Goal: Book appointment/travel/reservation

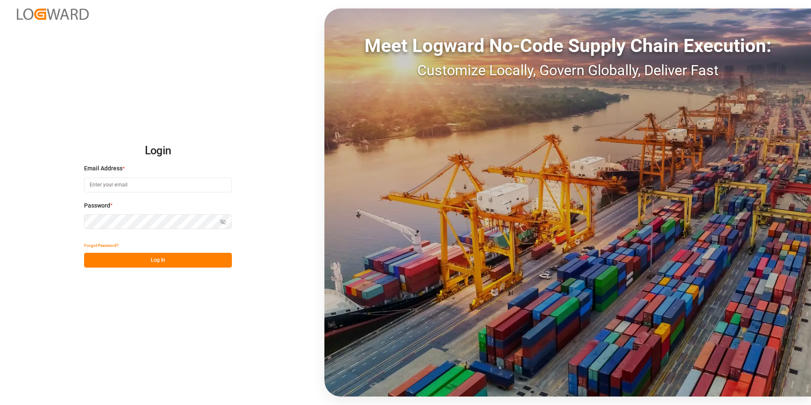
type input "[EMAIL_ADDRESS][DOMAIN_NAME]"
click at [171, 256] on button "Log In" at bounding box center [158, 260] width 148 height 15
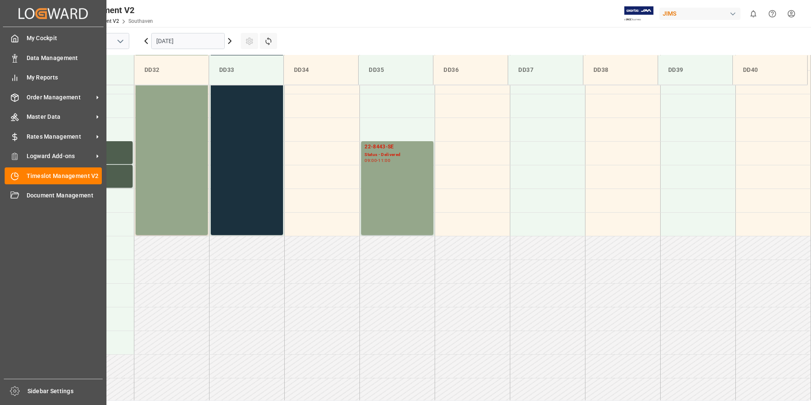
scroll to position [373, 0]
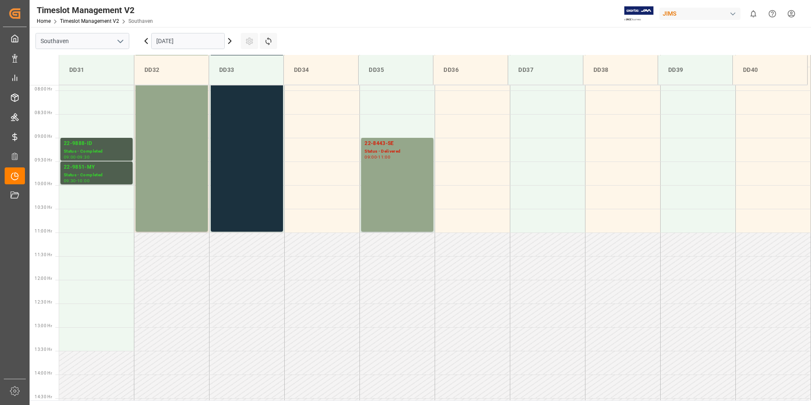
click at [206, 39] on input "[DATE]" at bounding box center [187, 41] width 73 height 16
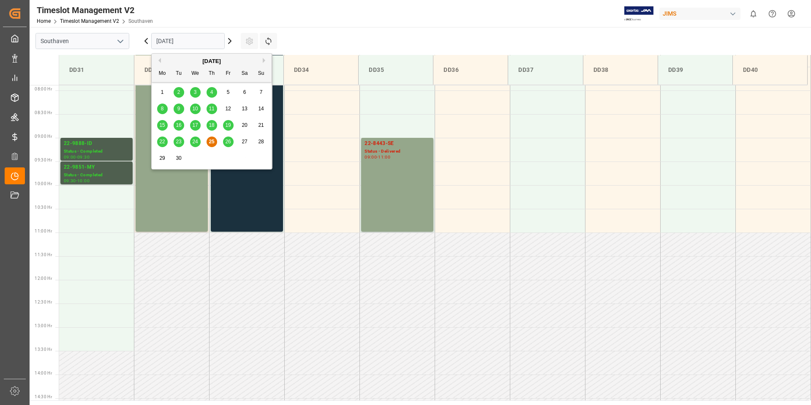
click at [163, 159] on span "29" at bounding box center [161, 158] width 5 height 6
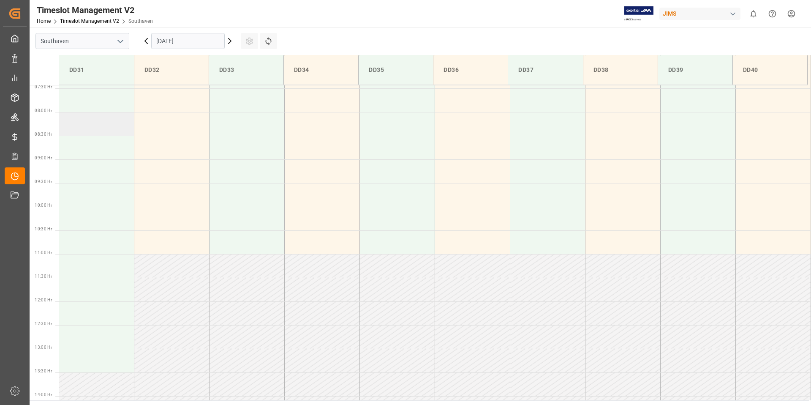
scroll to position [347, 0]
click at [96, 174] on td at bounding box center [96, 175] width 75 height 24
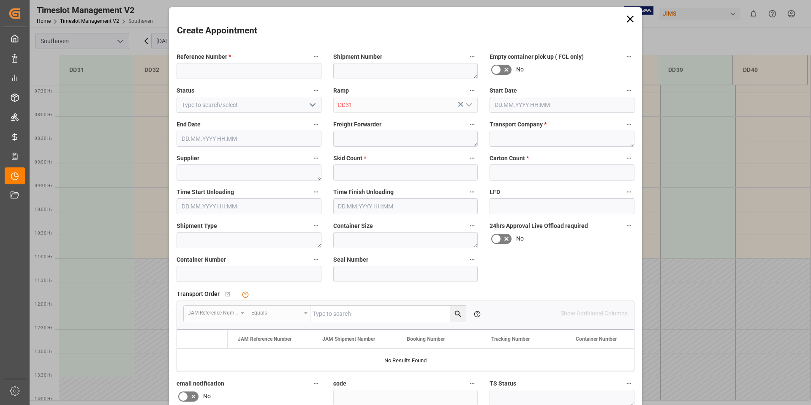
type input "[DATE] 09:00"
type input "[DATE] 09:30"
paste input "22-10325-CN"
type input "22-10325-CN"
click at [509, 142] on textarea at bounding box center [561, 139] width 145 height 16
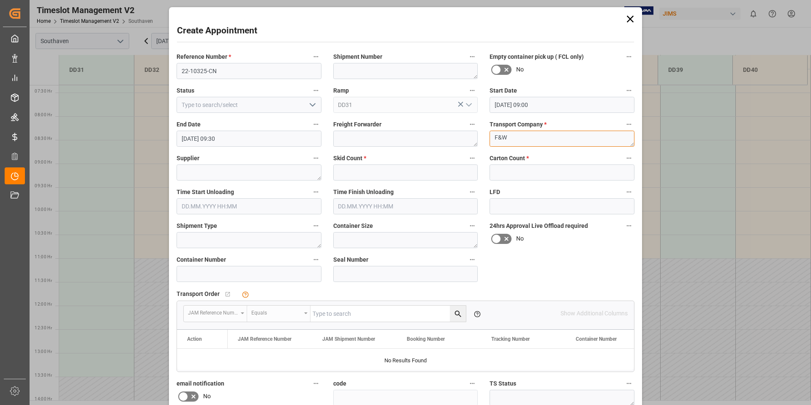
type textarea "F&W"
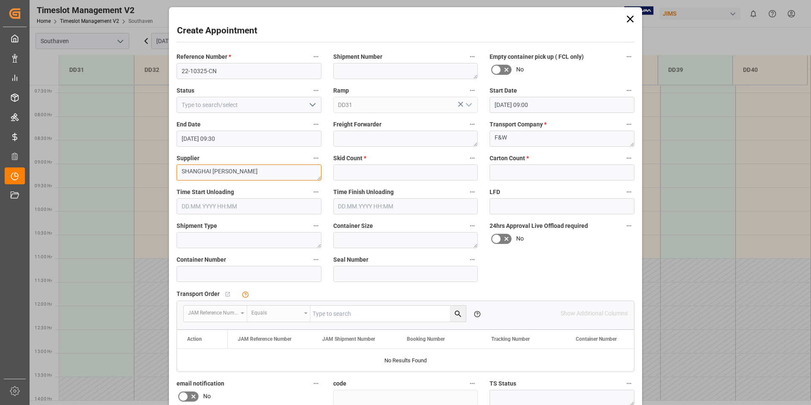
type textarea "SHANGHAI [PERSON_NAME]"
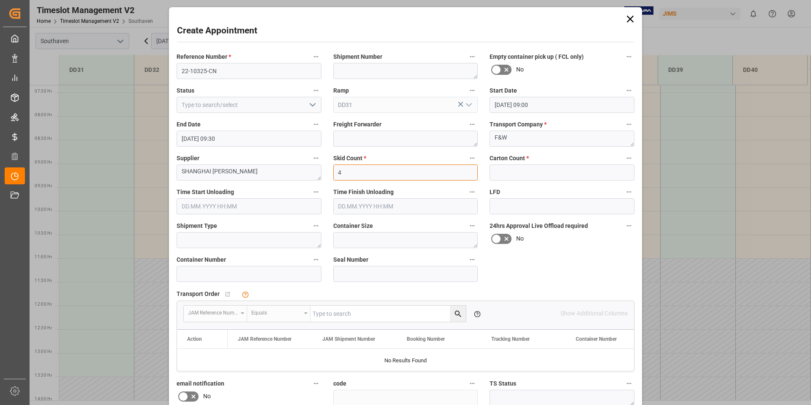
type input "4"
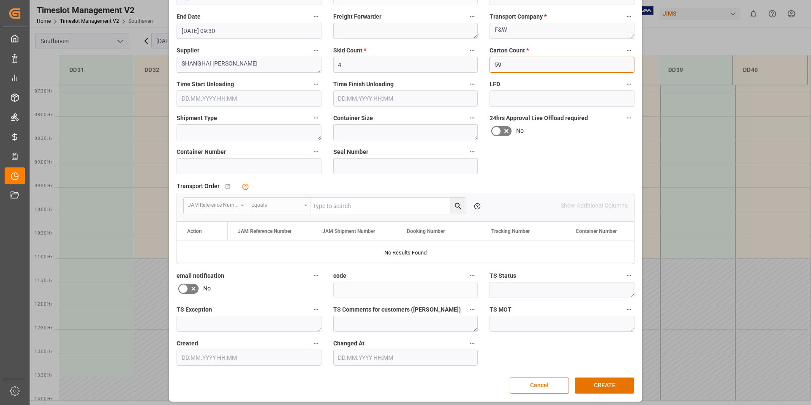
scroll to position [111, 0]
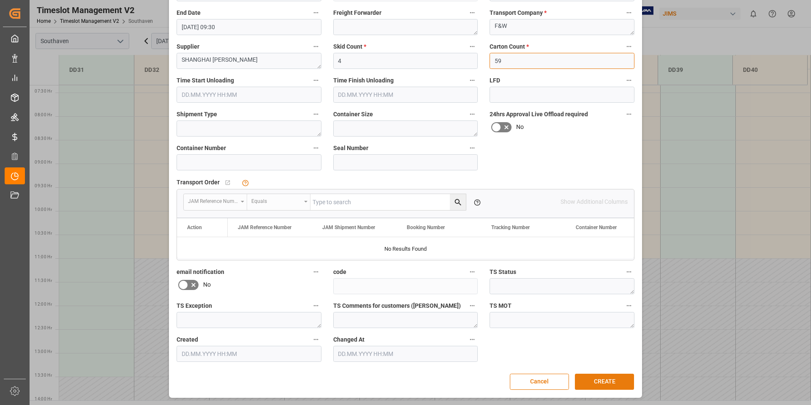
type input "59"
click at [603, 374] on button "CREATE" at bounding box center [604, 381] width 59 height 16
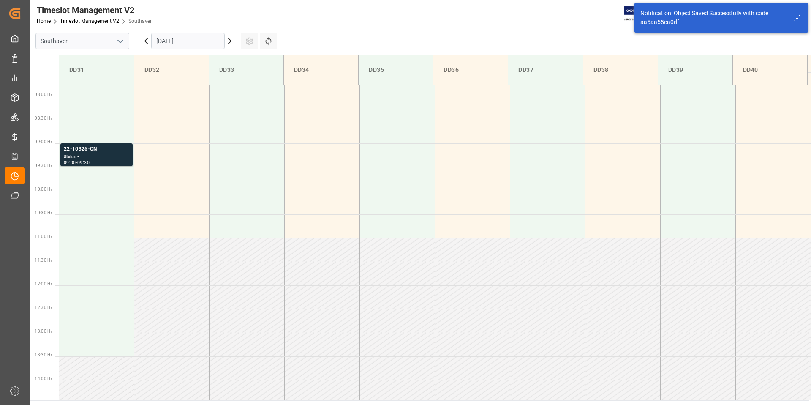
scroll to position [373, 0]
drag, startPoint x: 698, startPoint y: 22, endPoint x: 644, endPoint y: 22, distance: 53.6
click at [639, 21] on div "Notification: Object Saved Successfully with code aa5aa55ca0df" at bounding box center [721, 18] width 174 height 30
copy div "aa5aa55ca0df"
